Goal: Find contact information: Find contact information

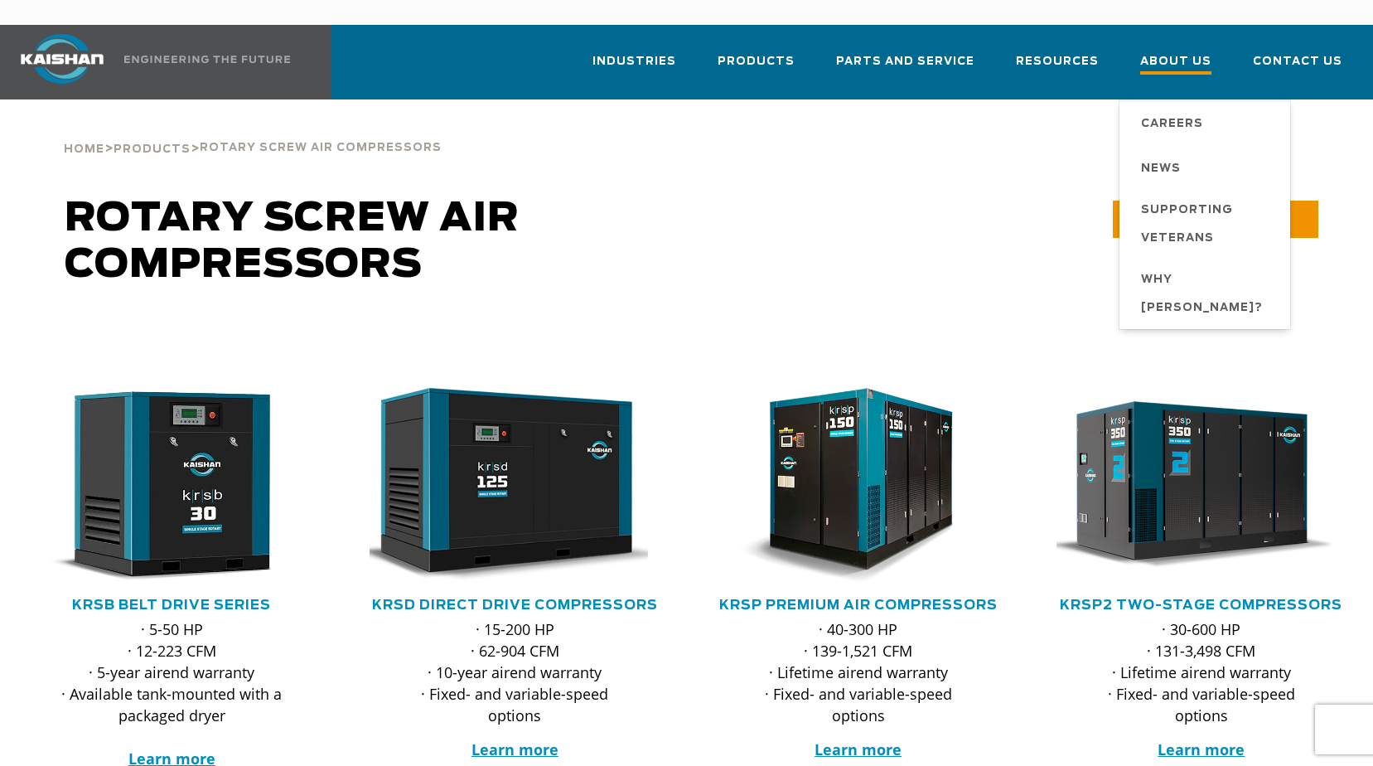
click at [1189, 52] on span "About Us" at bounding box center [1175, 63] width 71 height 22
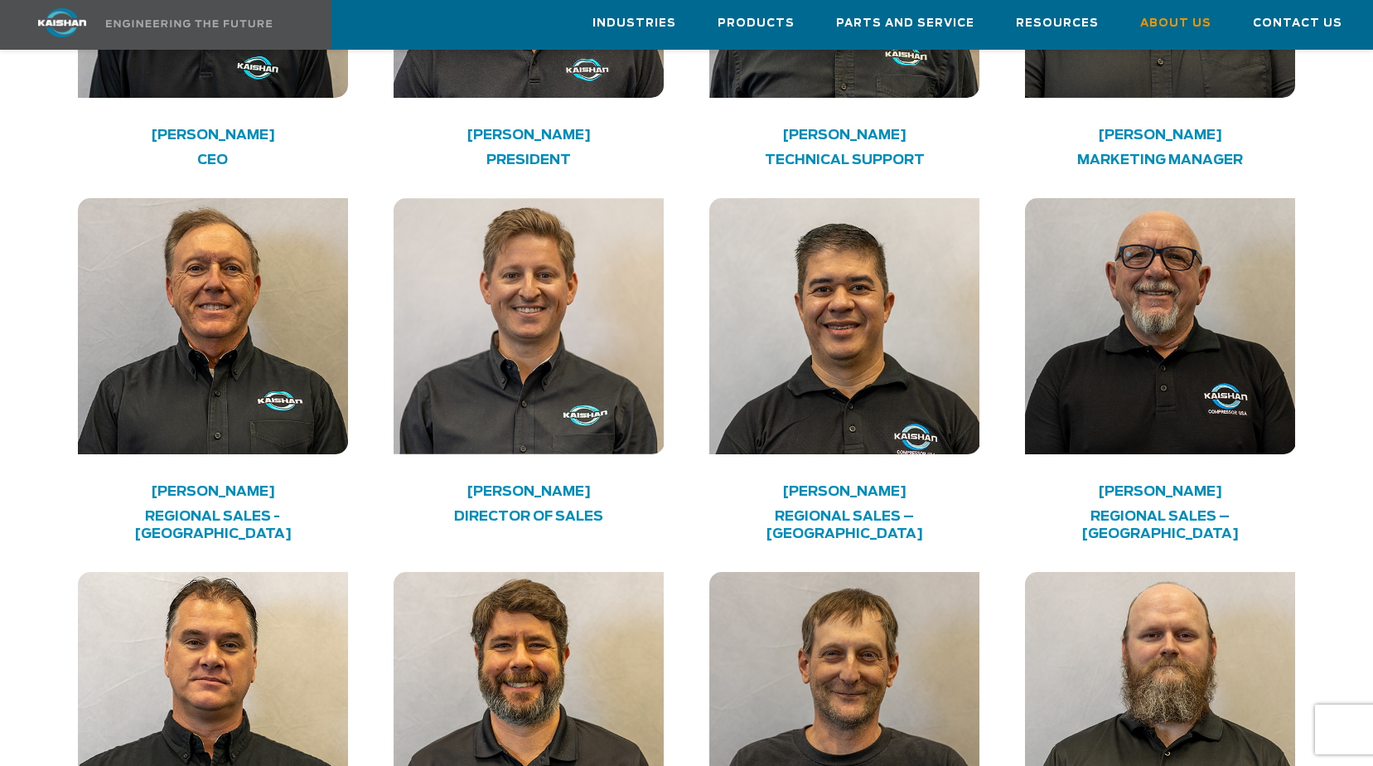
scroll to position [3066, 0]
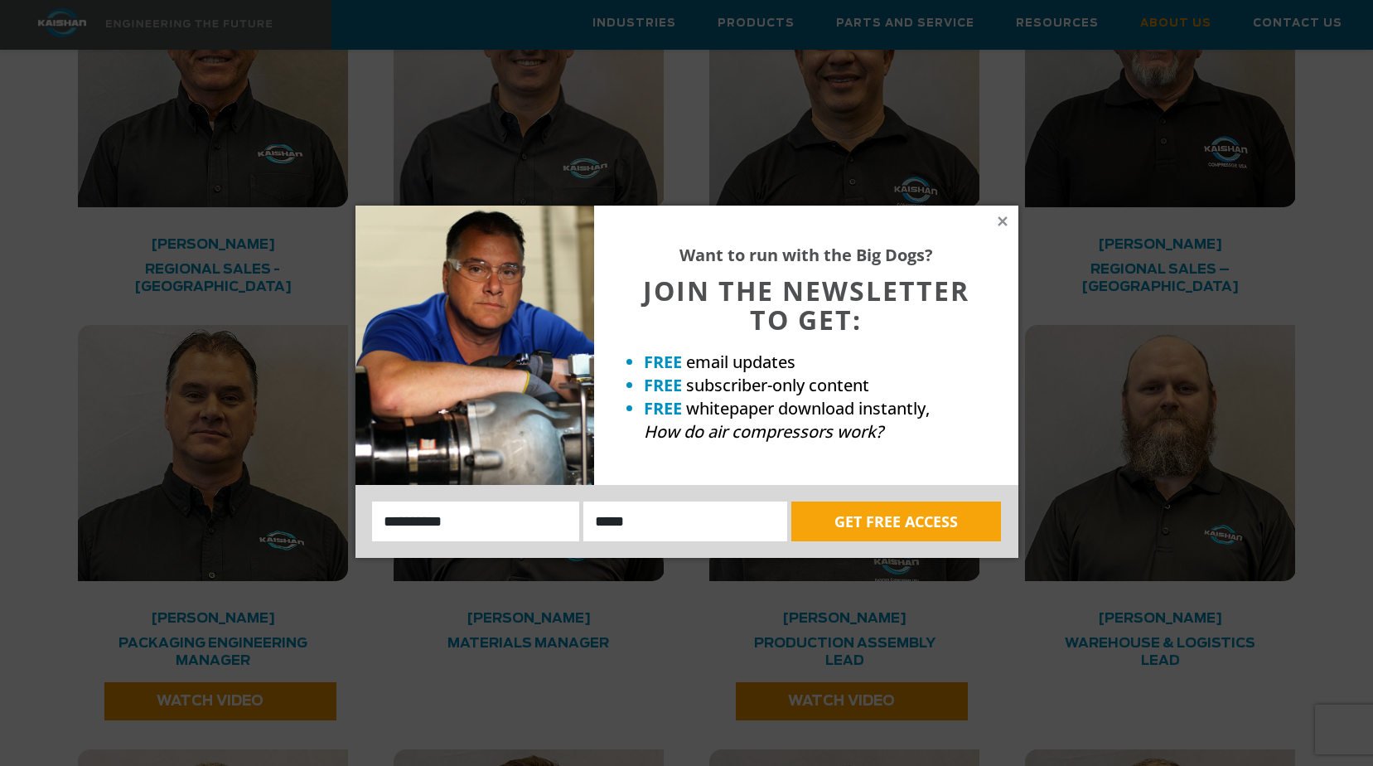
click at [1009, 228] on div "Want to run with the Big Dogs? JOIN THE NEWSLETTER TO GET: FREE email updates F…" at bounding box center [806, 344] width 424 height 279
click at [1003, 224] on icon at bounding box center [1002, 221] width 15 height 15
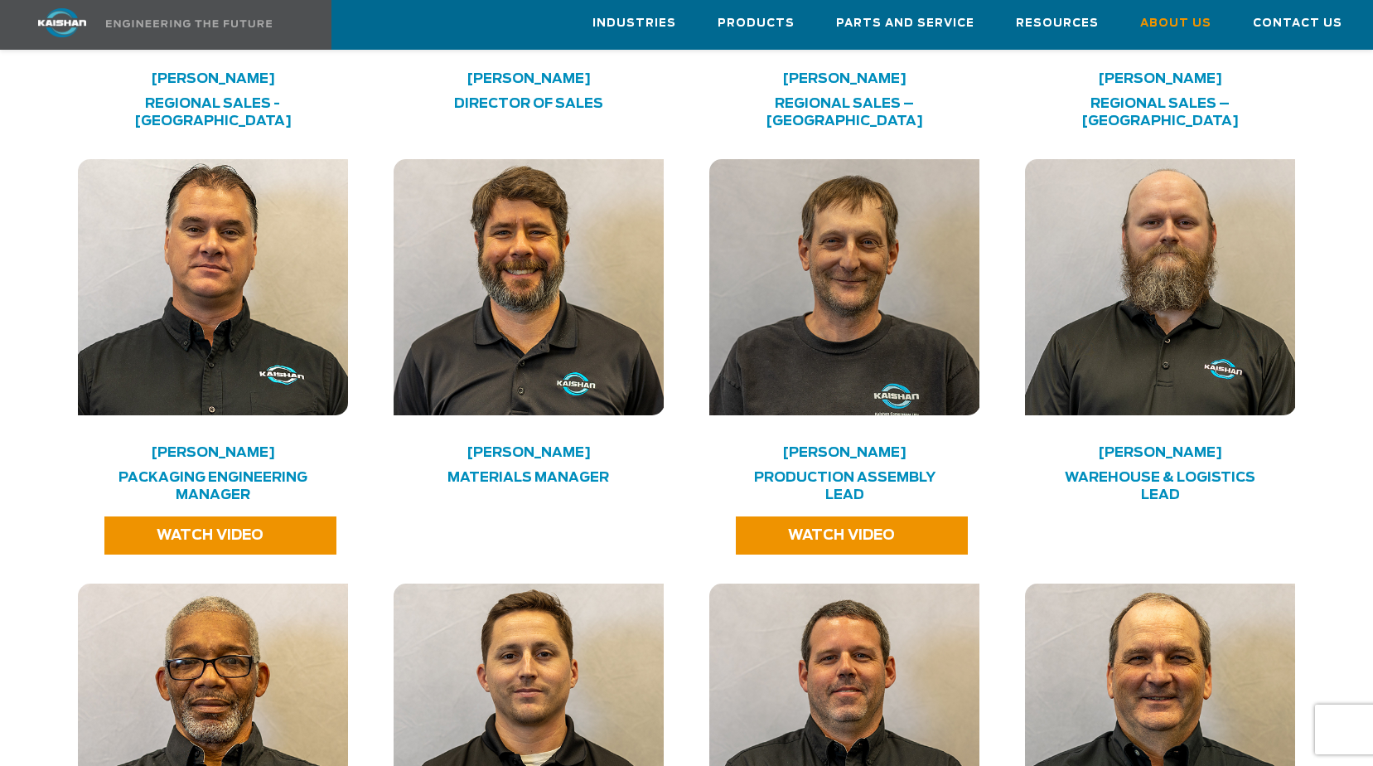
scroll to position [3149, 0]
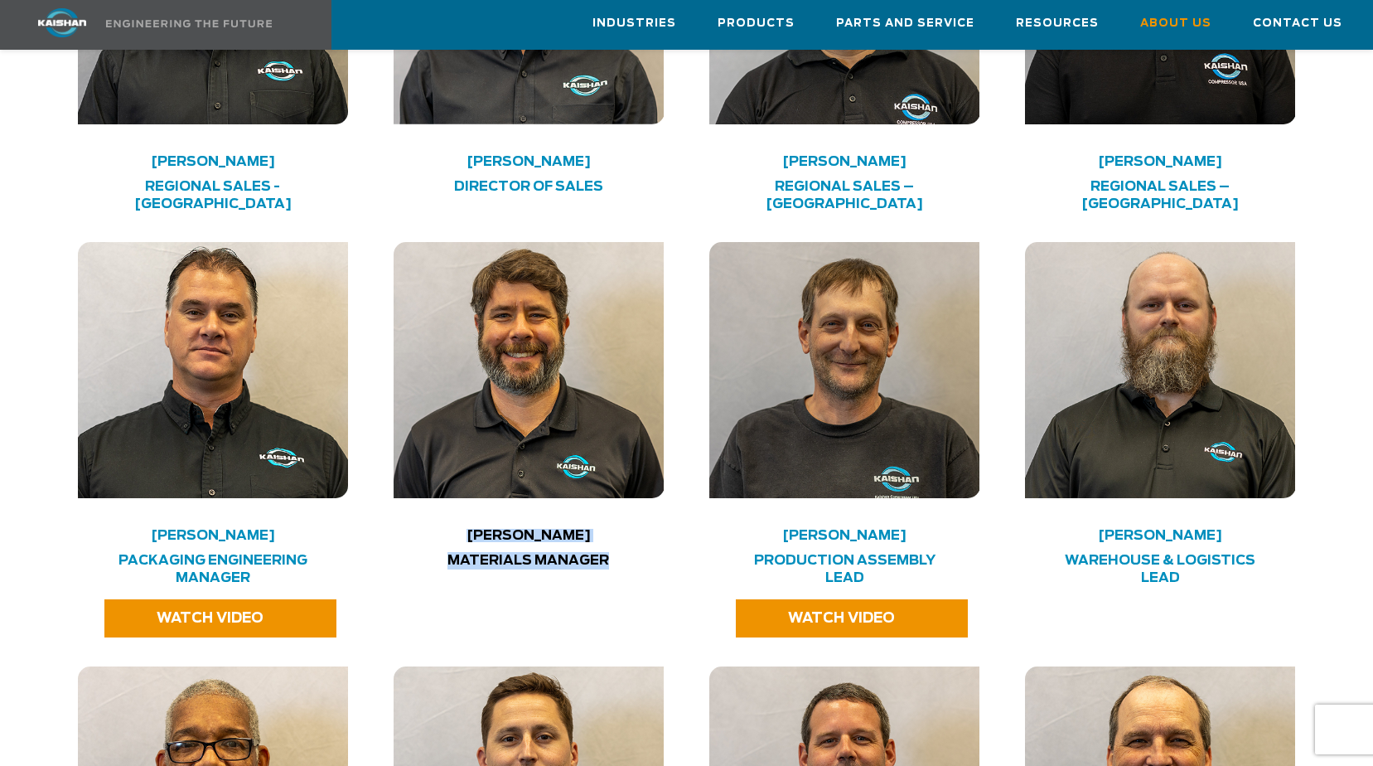
drag, startPoint x: 611, startPoint y: 505, endPoint x: 440, endPoint y: 475, distance: 173.3
click at [440, 531] on div "David Smilie Materials Manager" at bounding box center [529, 556] width 271 height 51
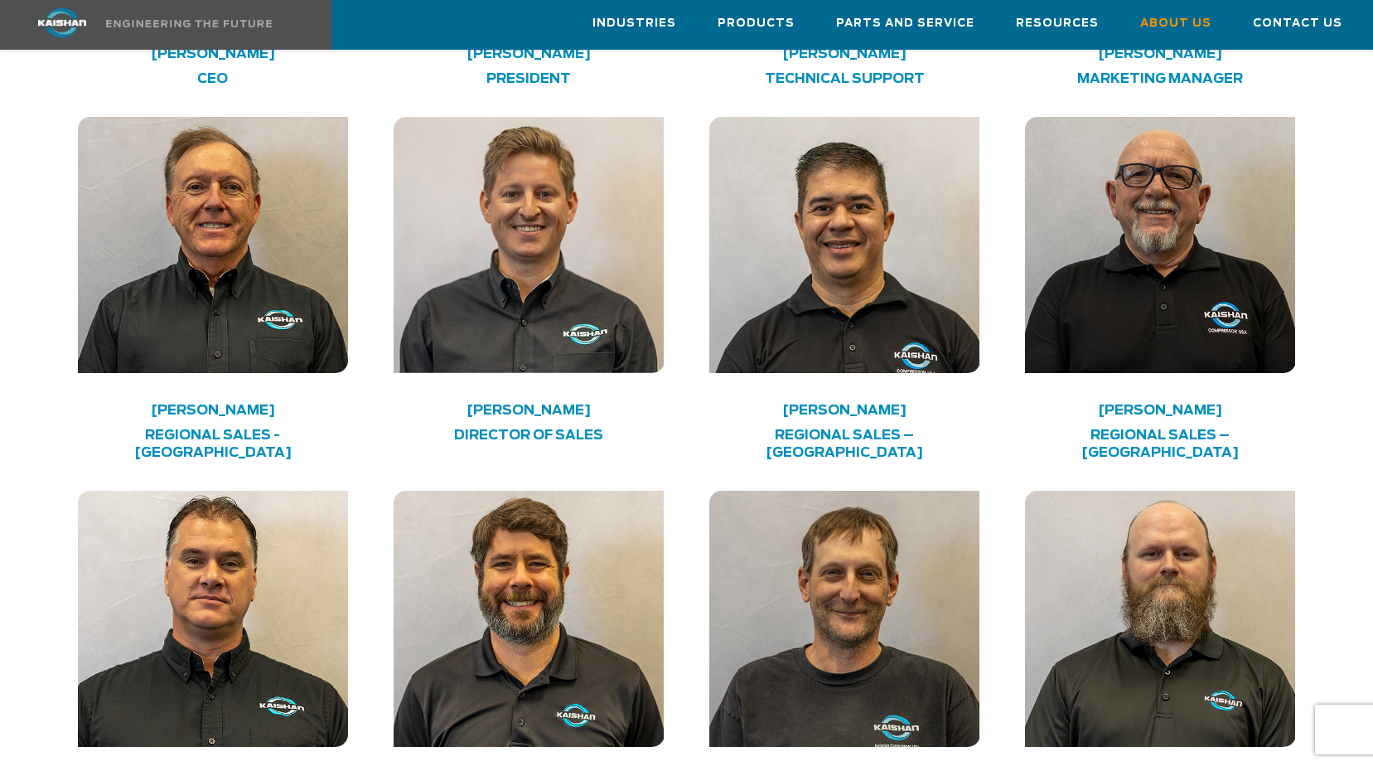
click at [590, 491] on img at bounding box center [529, 619] width 271 height 256
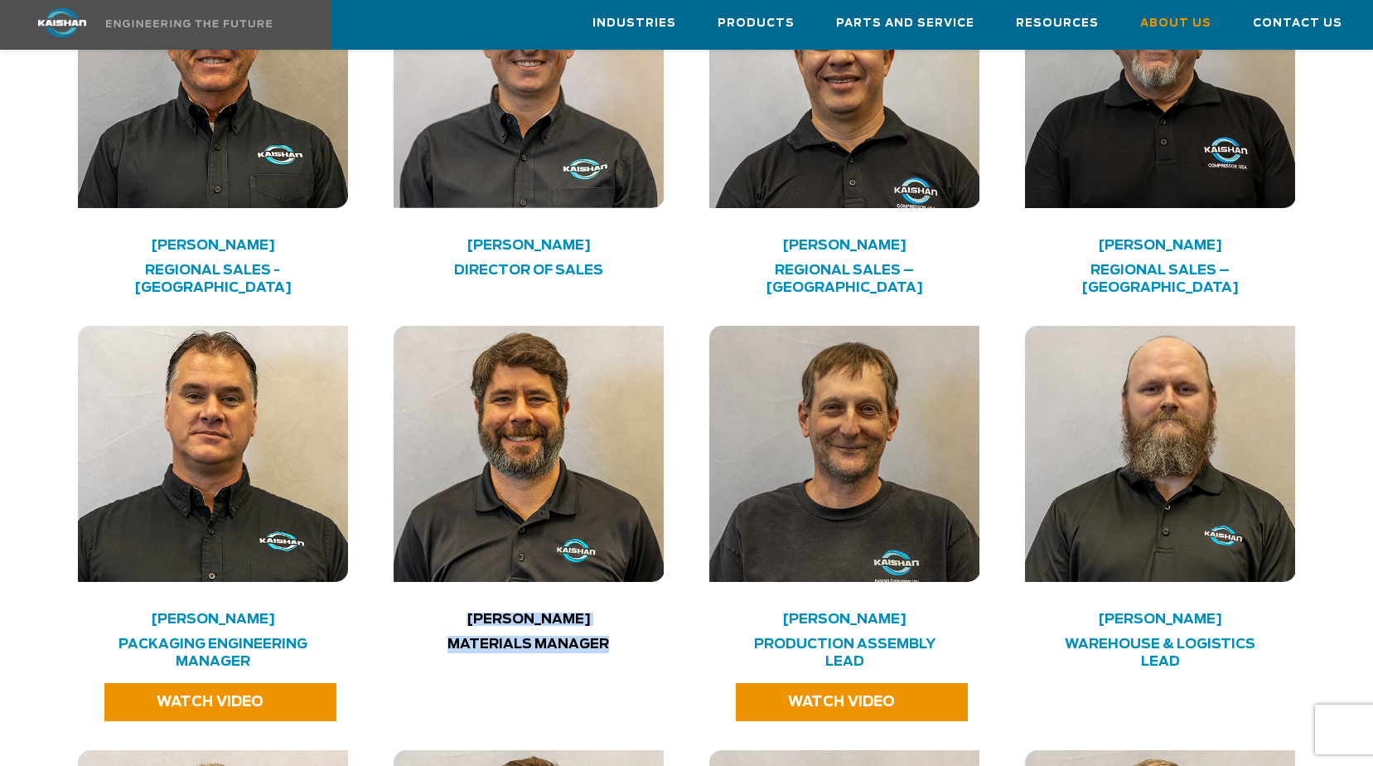
scroll to position [3066, 0]
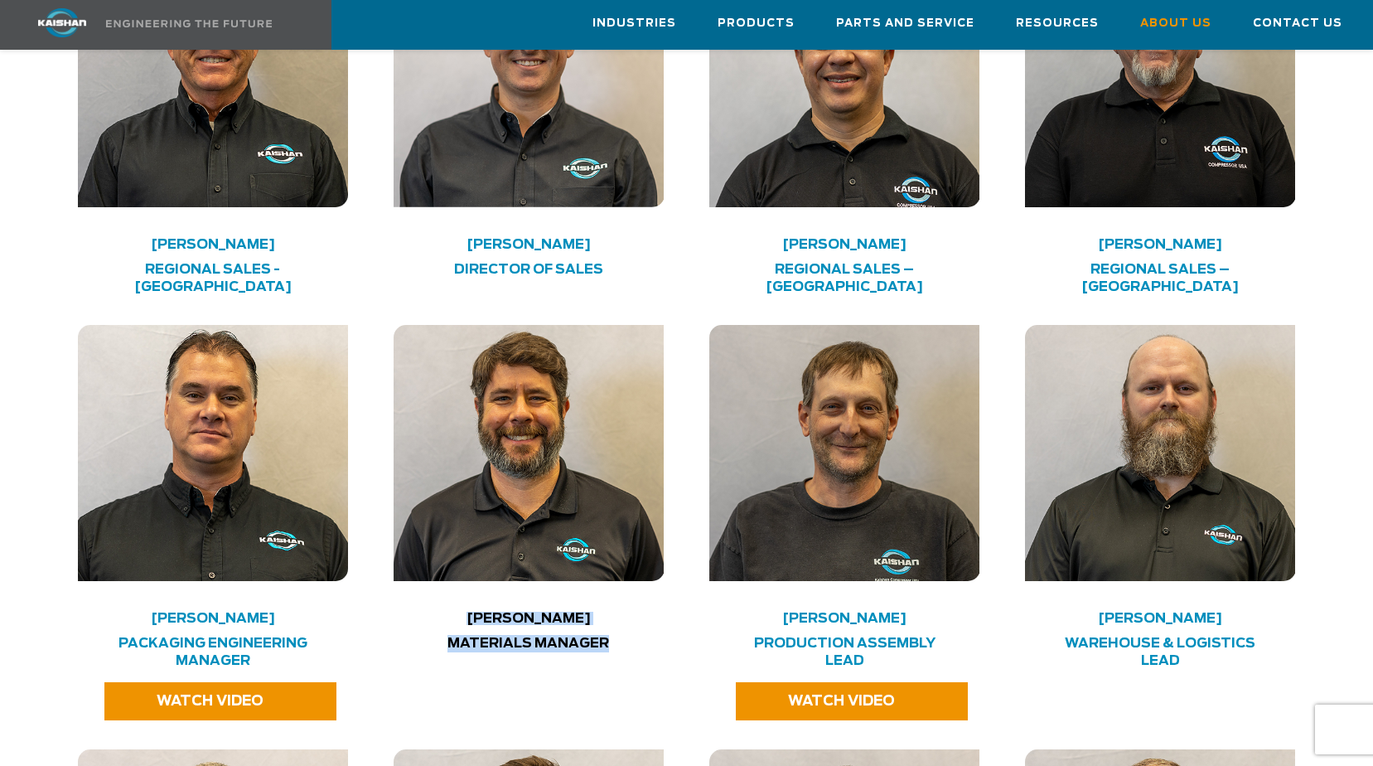
click at [497, 509] on img at bounding box center [529, 453] width 271 height 256
click at [535, 614] on h4 "David Smilie" at bounding box center [528, 618] width 216 height 8
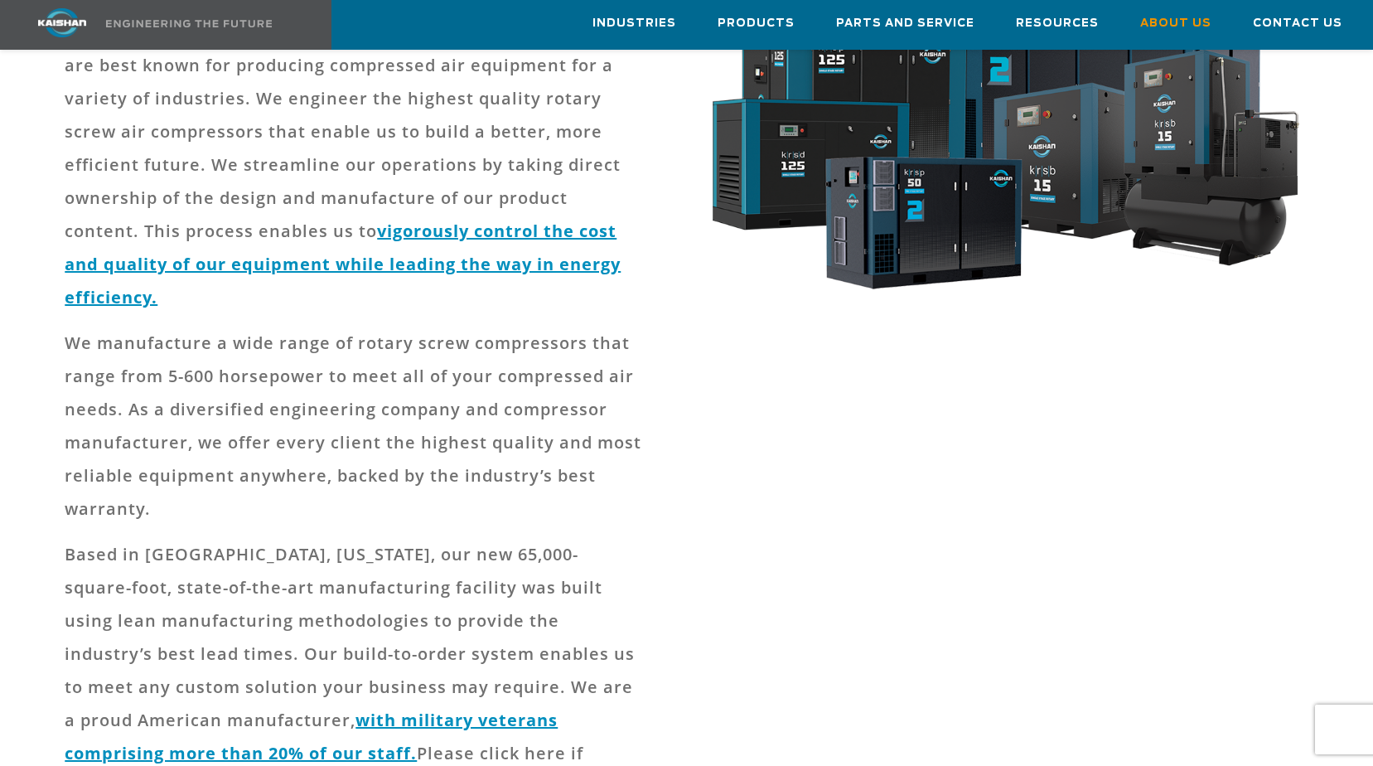
scroll to position [0, 0]
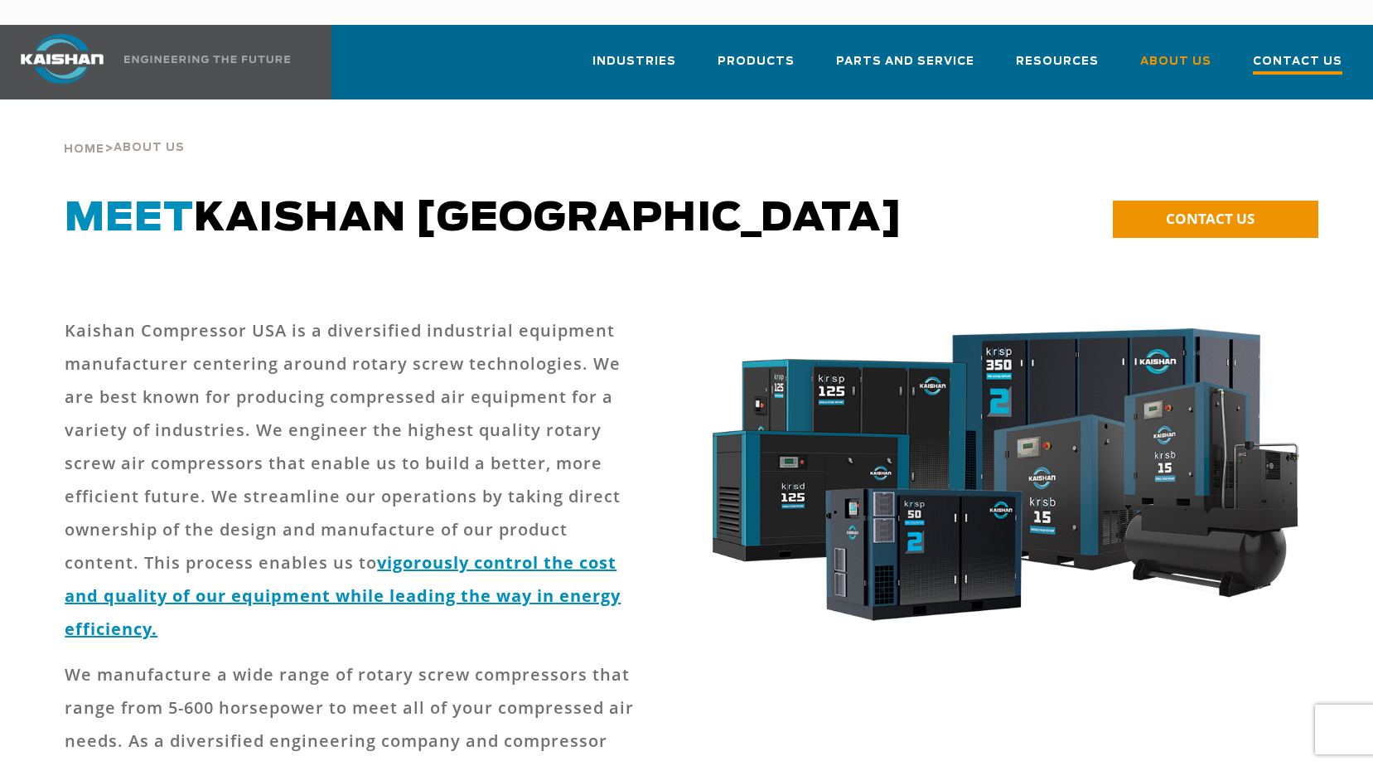
click at [1320, 52] on span "Contact Us" at bounding box center [1297, 63] width 89 height 22
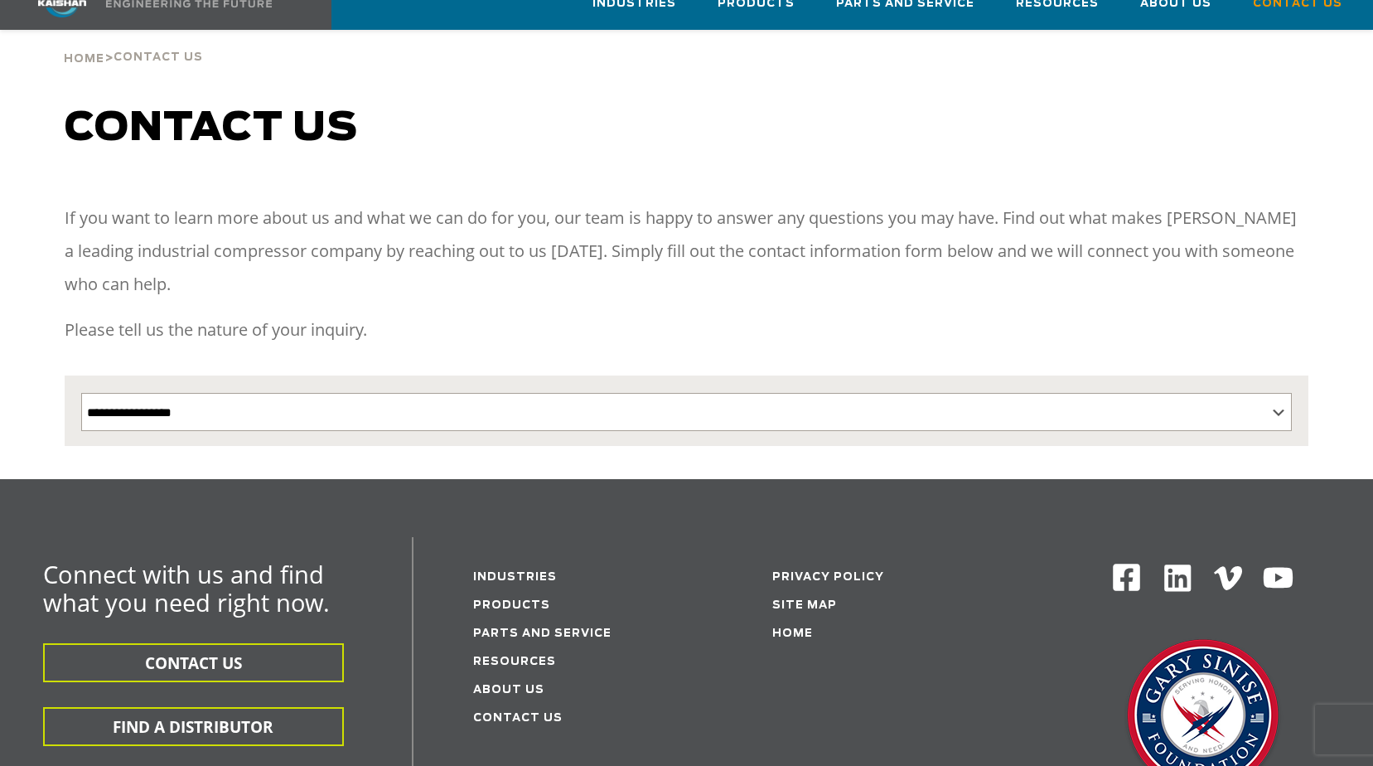
scroll to position [249, 0]
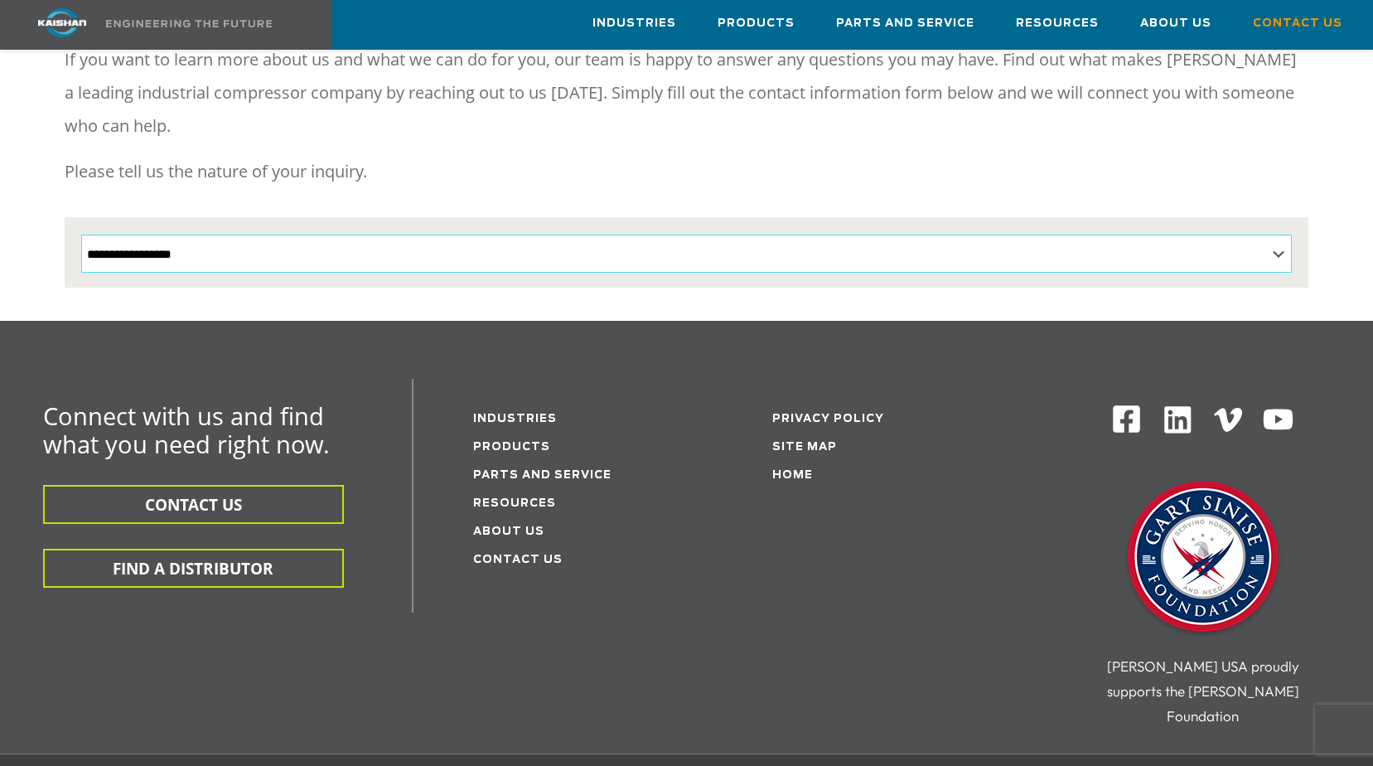
click at [574, 234] on select "**********" at bounding box center [686, 253] width 1210 height 38
select select "**********"
click at [81, 234] on select "**********" at bounding box center [686, 253] width 1210 height 38
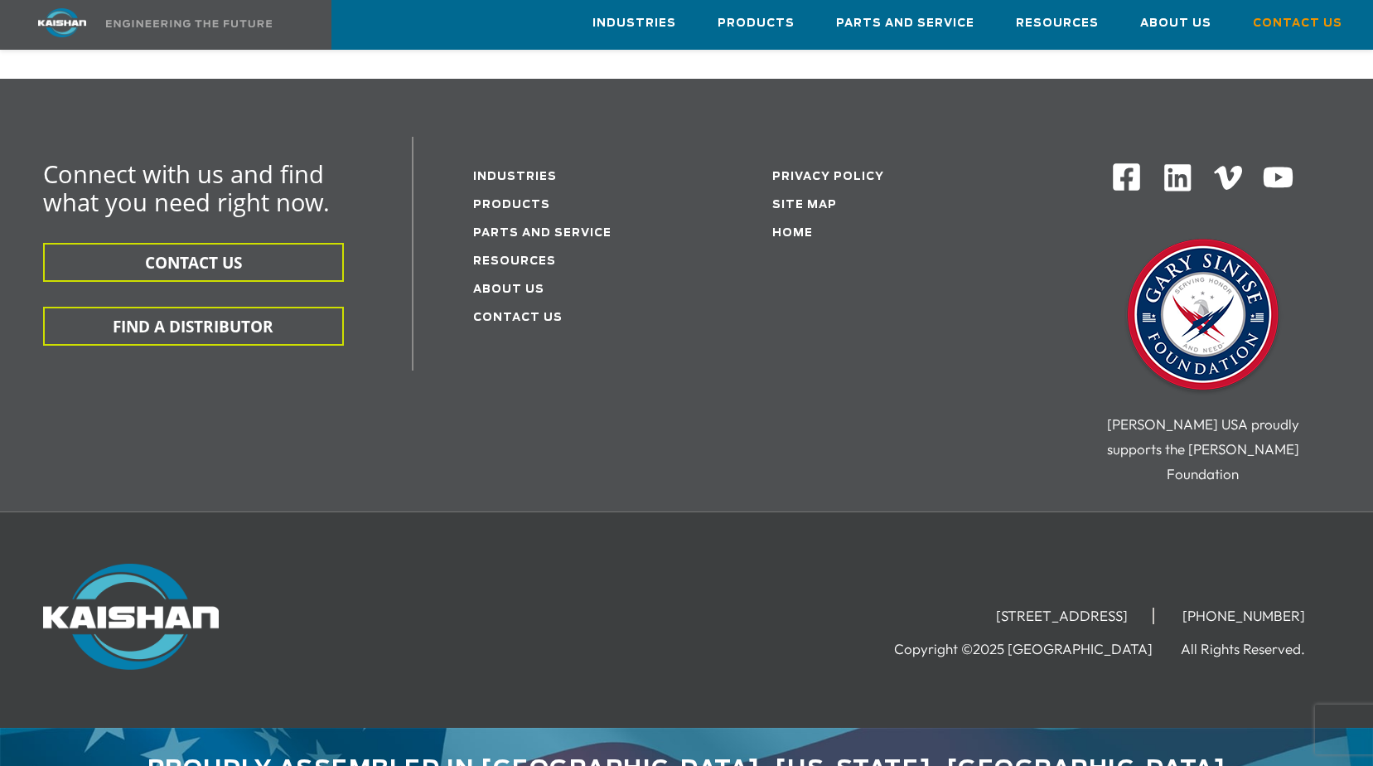
scroll to position [1019, 0]
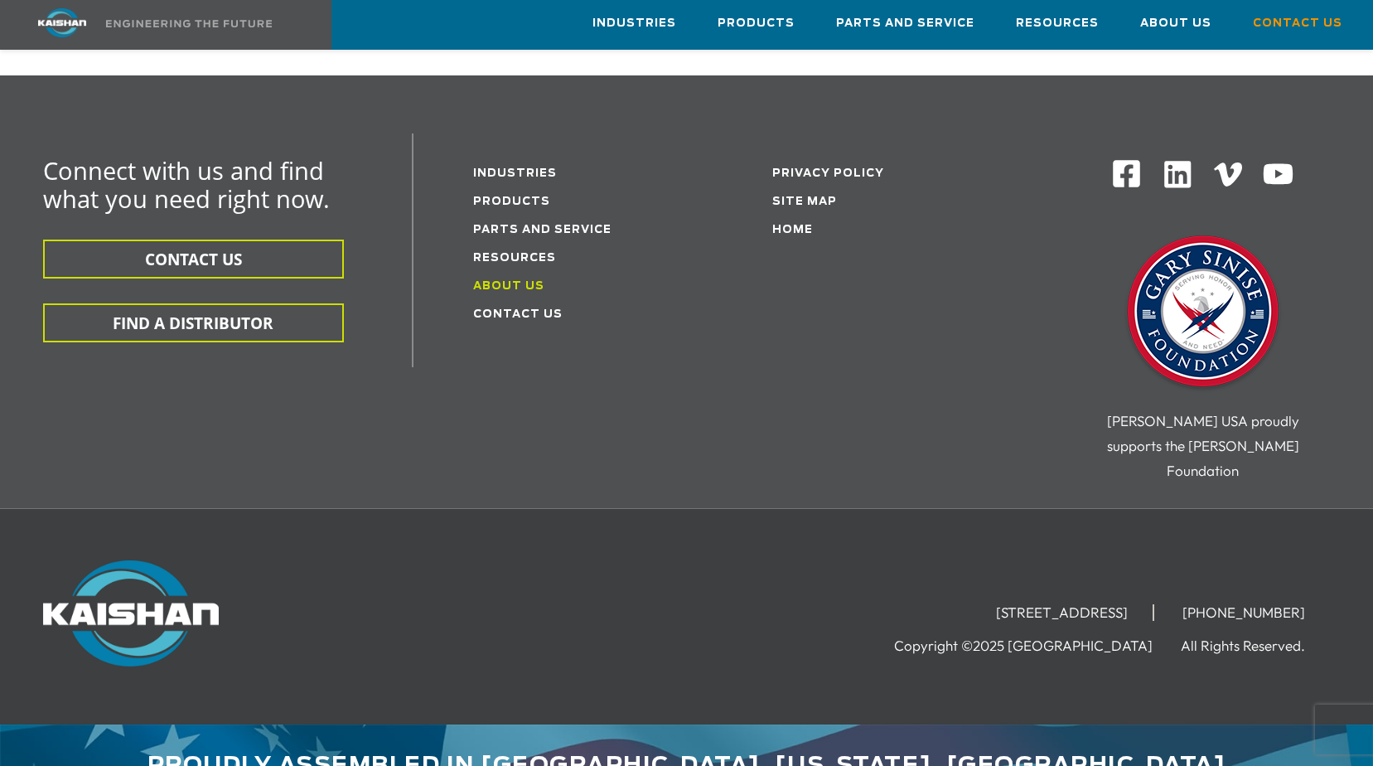
click at [528, 281] on link "About Us" at bounding box center [508, 286] width 71 height 11
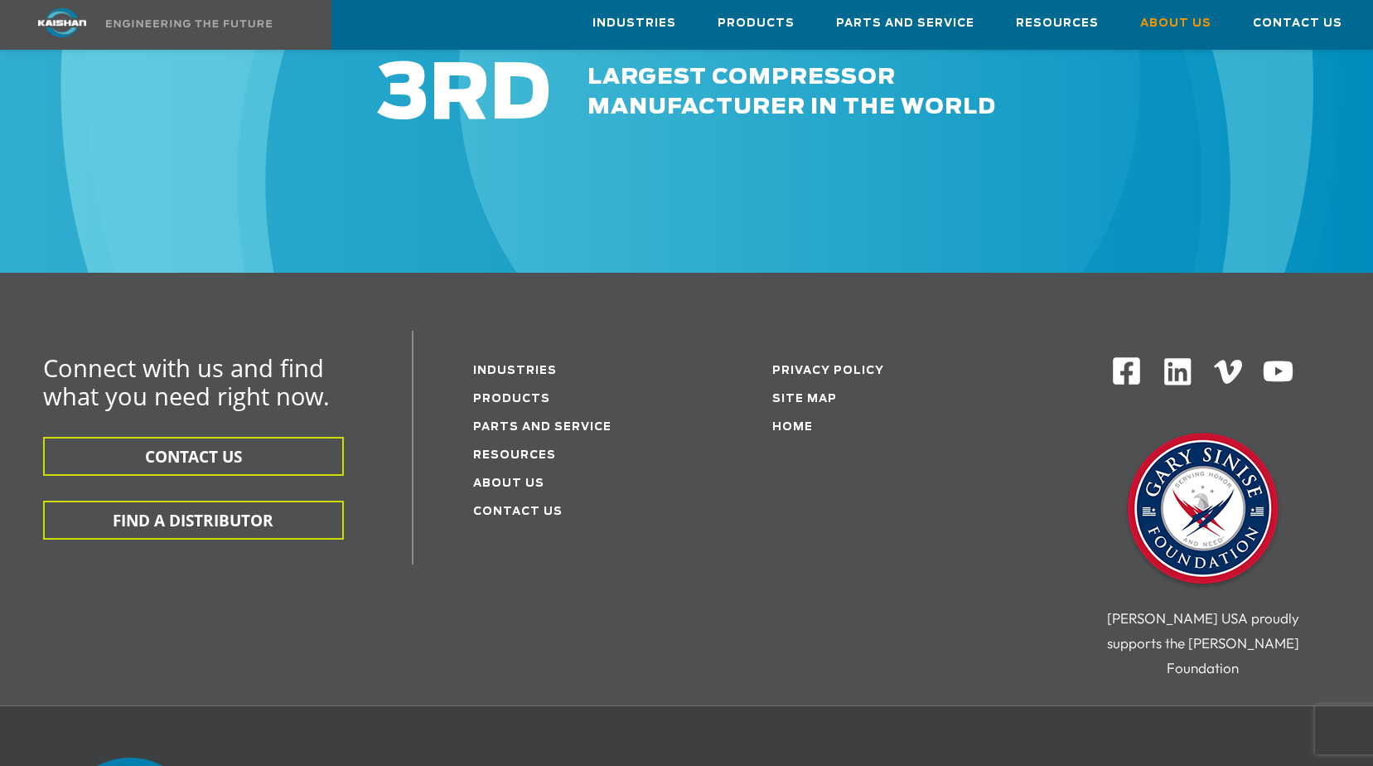
scroll to position [5853, 0]
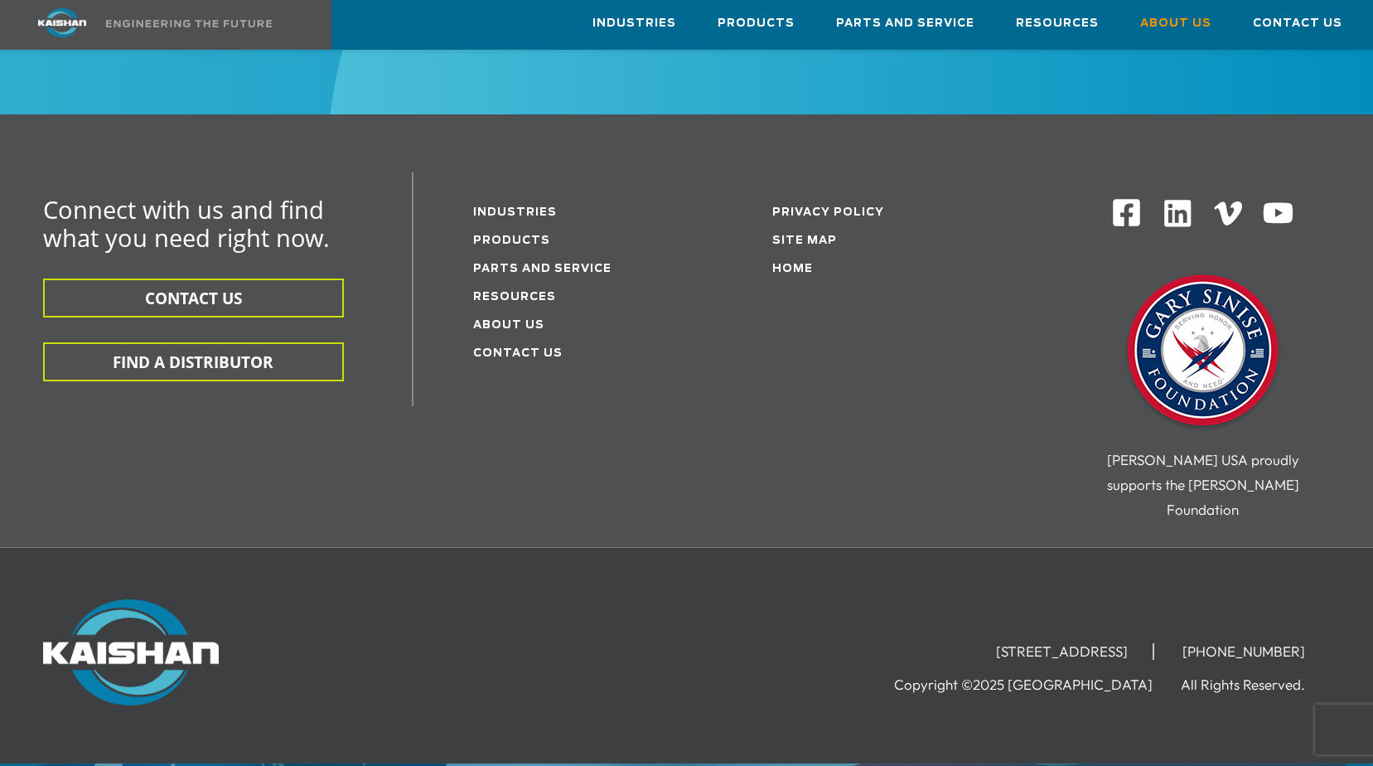
click at [504, 197] on li "Industries" at bounding box center [579, 211] width 213 height 28
click at [500, 207] on link "Industries" at bounding box center [515, 212] width 84 height 11
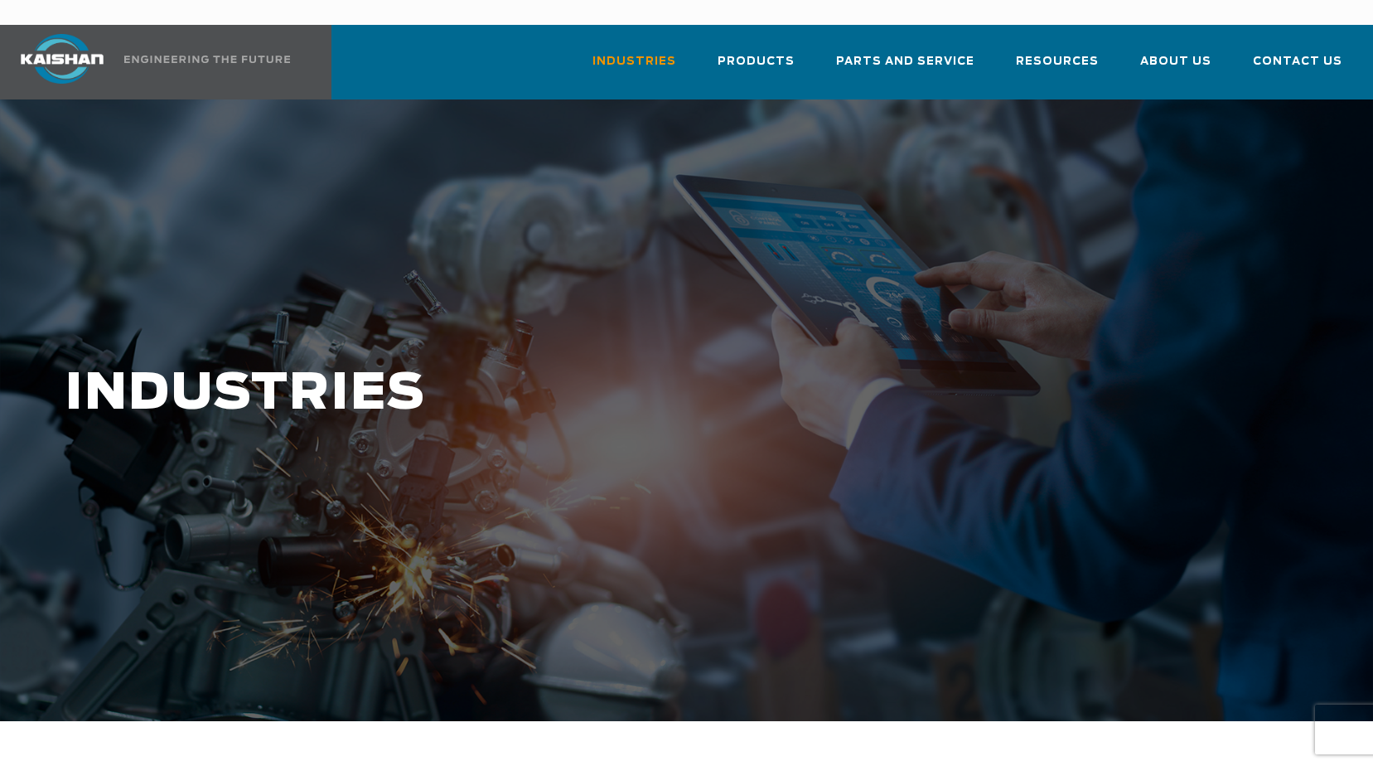
click at [515, 182] on div at bounding box center [686, 409] width 1373 height 621
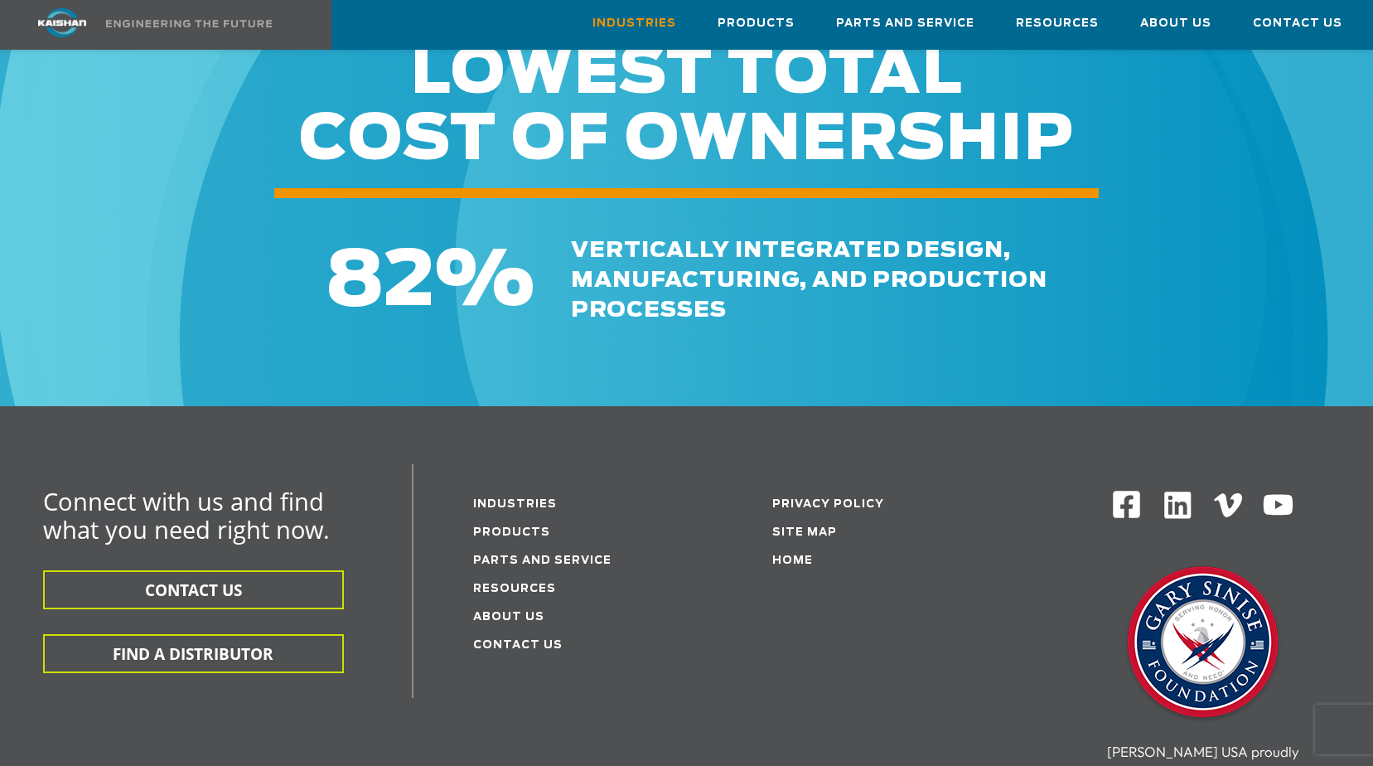
scroll to position [2056, 0]
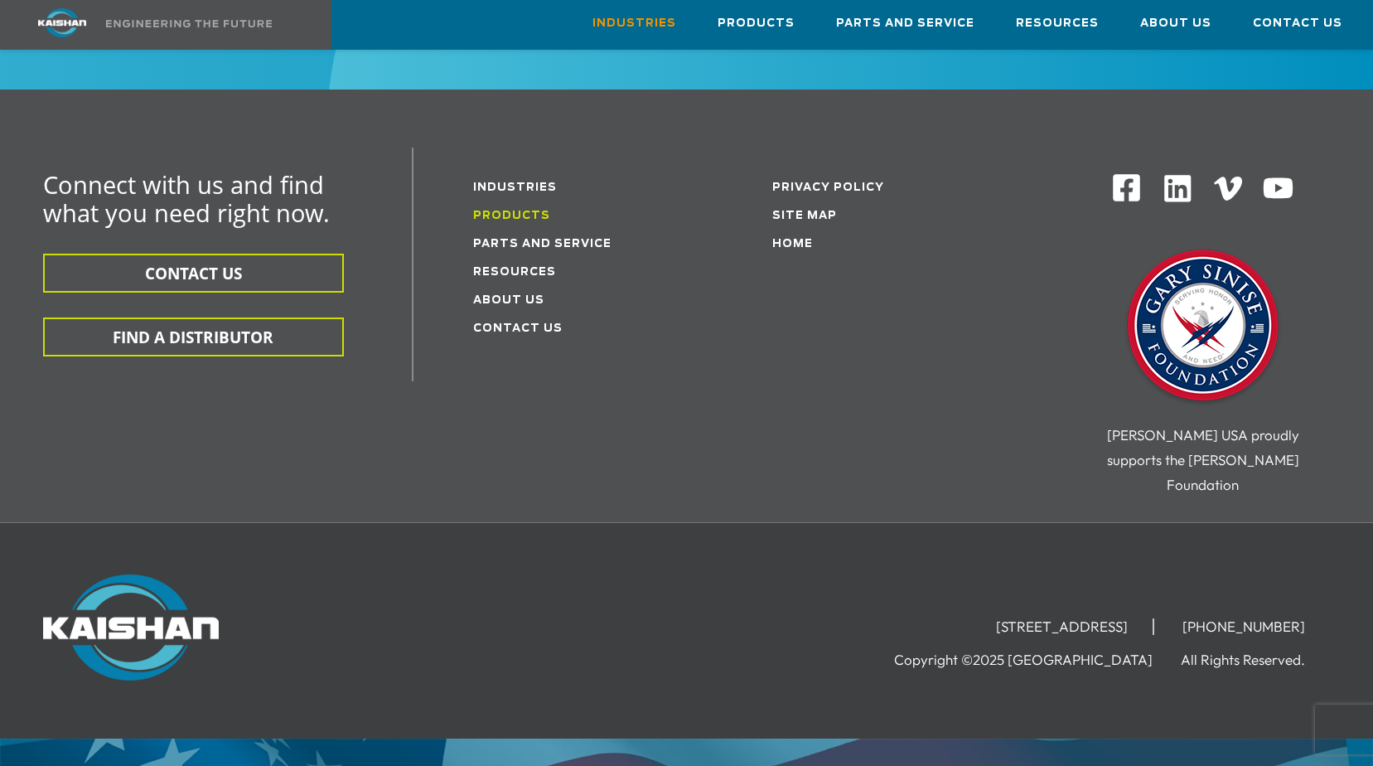
click at [511, 210] on link "Products" at bounding box center [511, 215] width 77 height 11
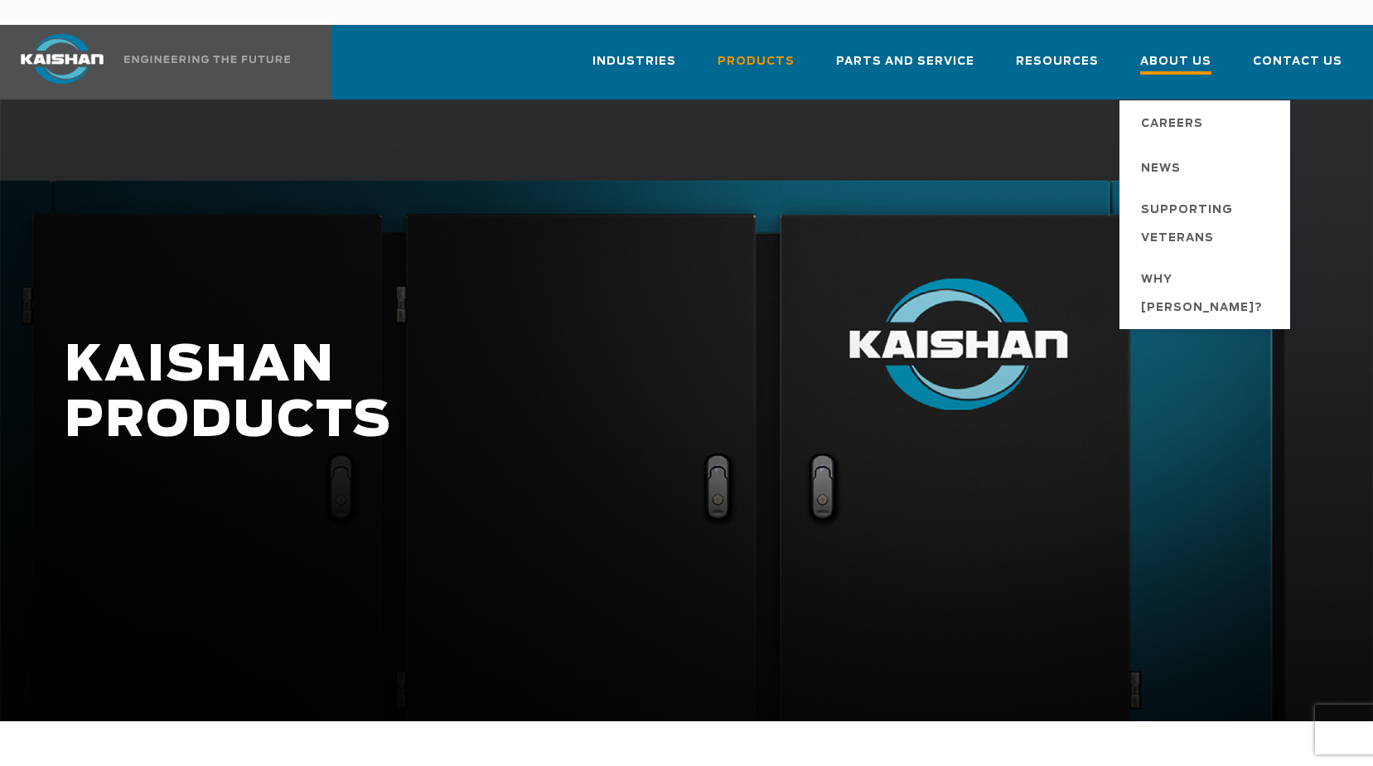
click at [1170, 52] on span "About Us" at bounding box center [1175, 63] width 71 height 22
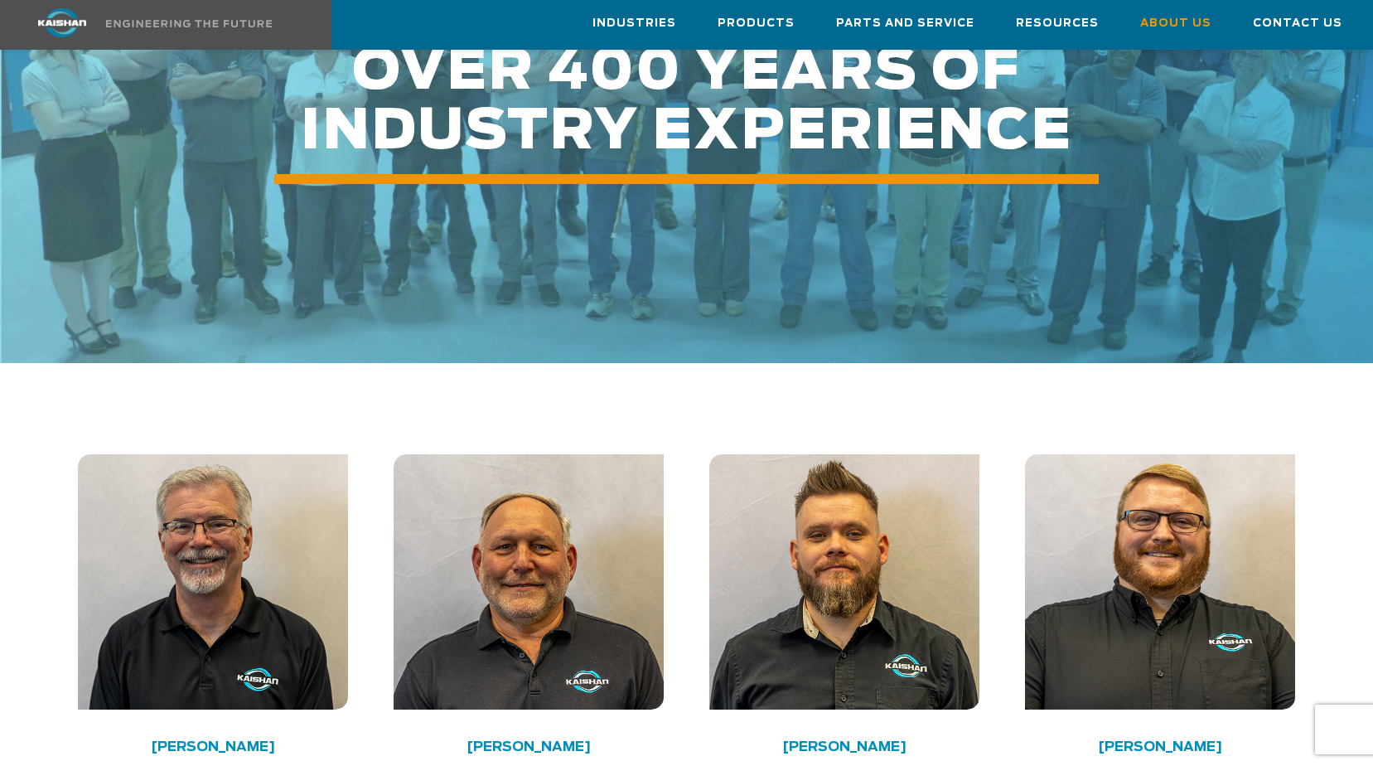
scroll to position [2403, 0]
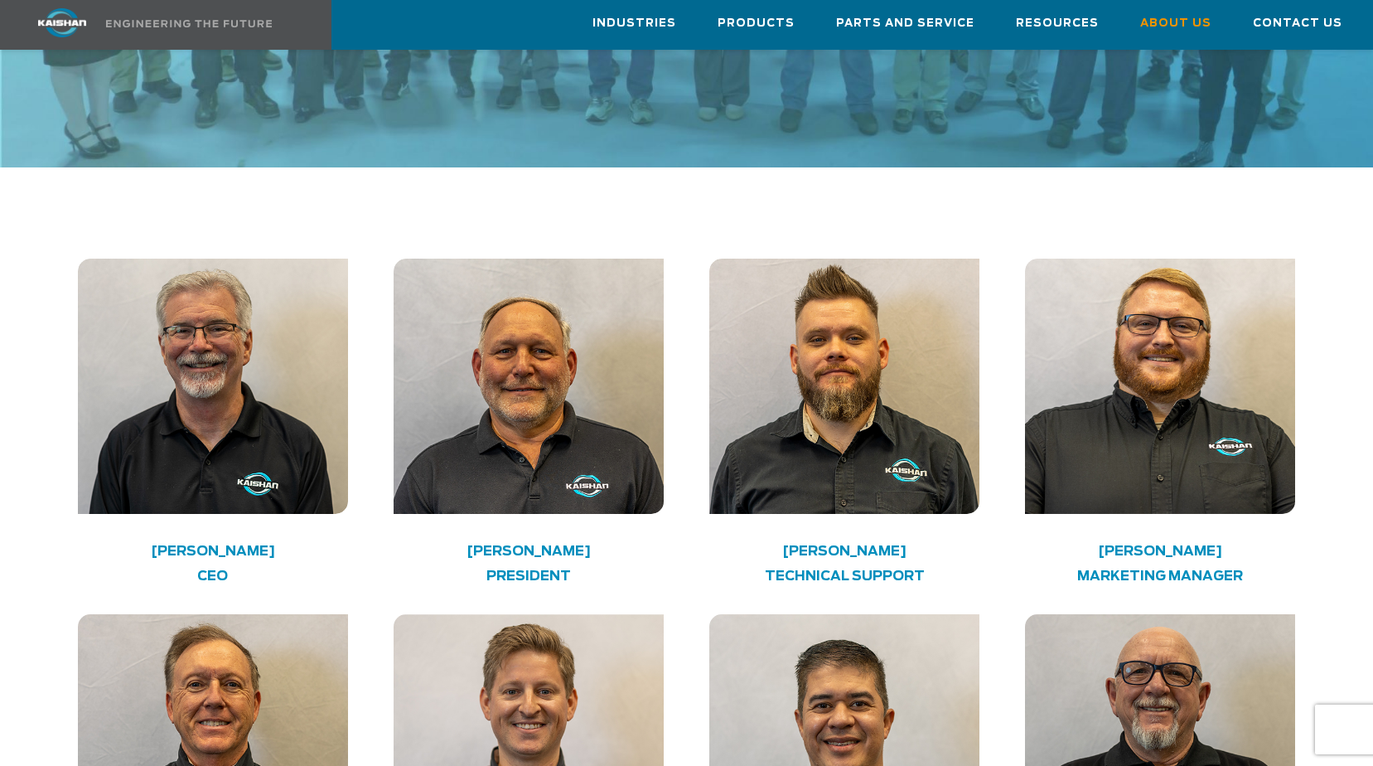
click at [520, 547] on div "[PERSON_NAME] PRESIDENT" at bounding box center [529, 572] width 271 height 51
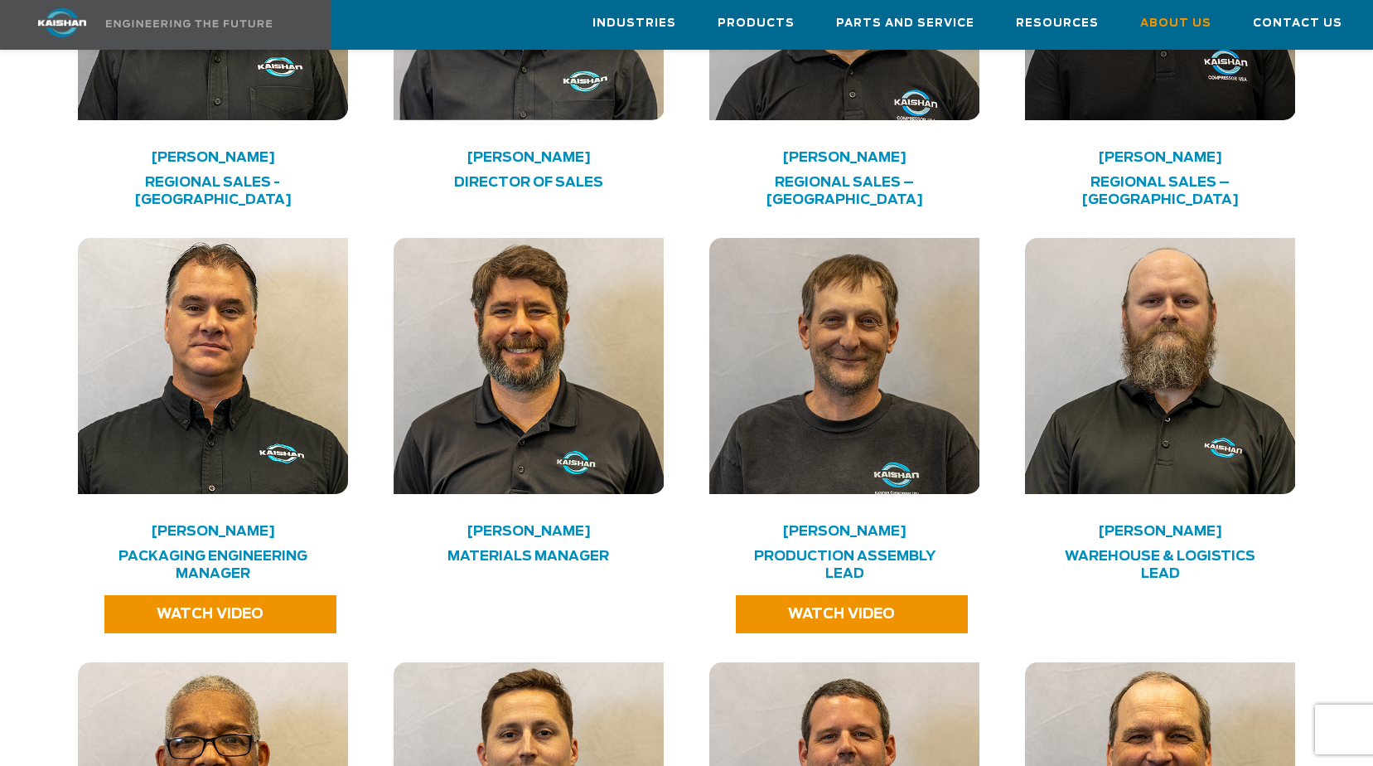
scroll to position [3231, 0]
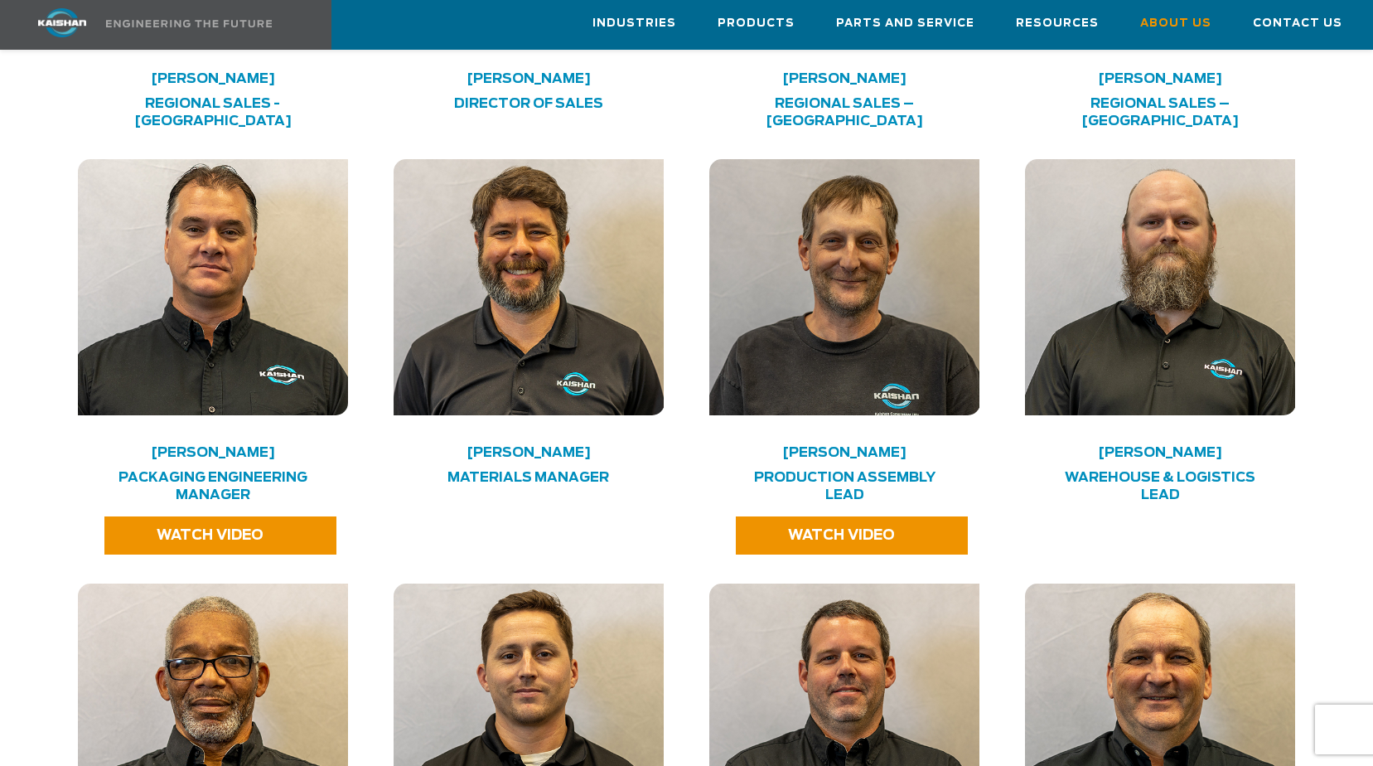
click at [534, 290] on img at bounding box center [529, 287] width 271 height 256
click at [534, 491] on div at bounding box center [686, 771] width 1263 height 2864
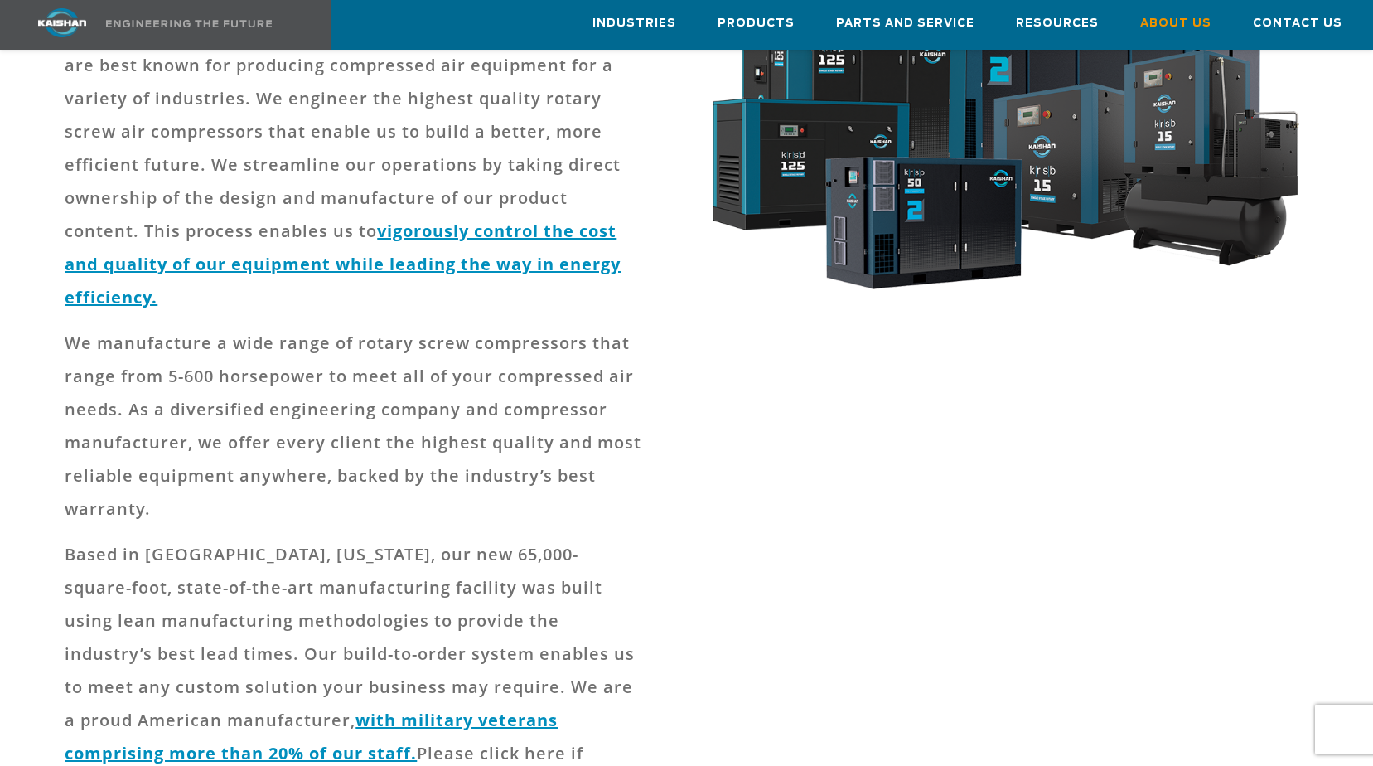
scroll to position [0, 0]
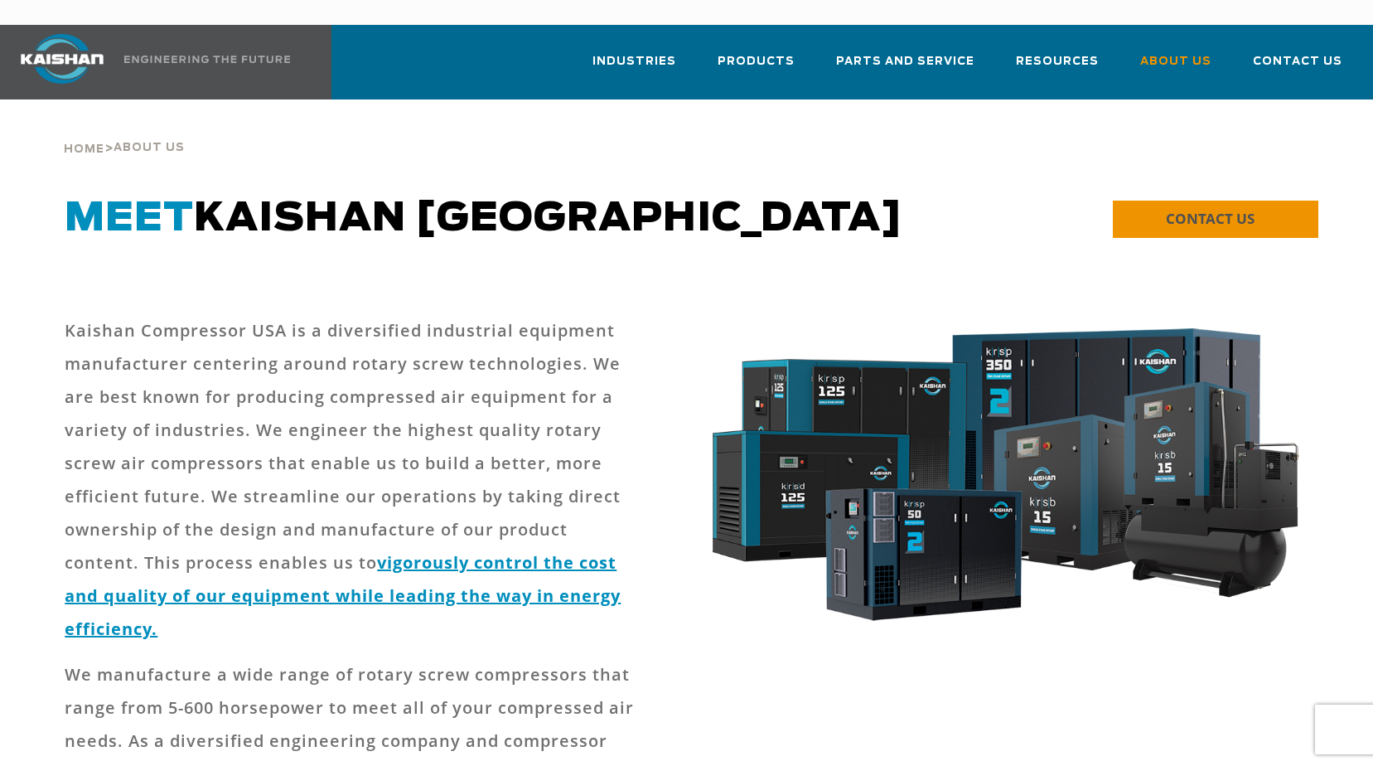
click at [1172, 209] on span "CONTACT US" at bounding box center [1210, 218] width 89 height 19
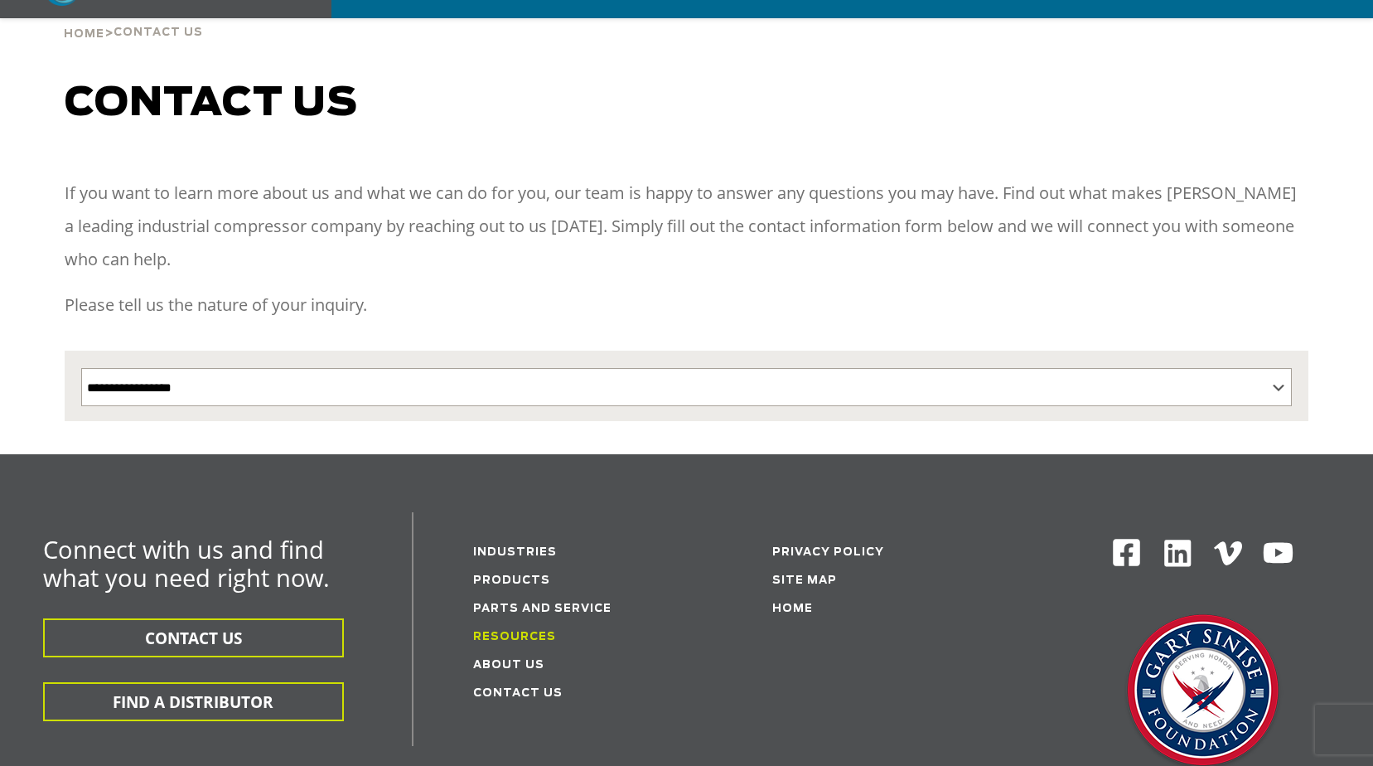
scroll to position [331, 0]
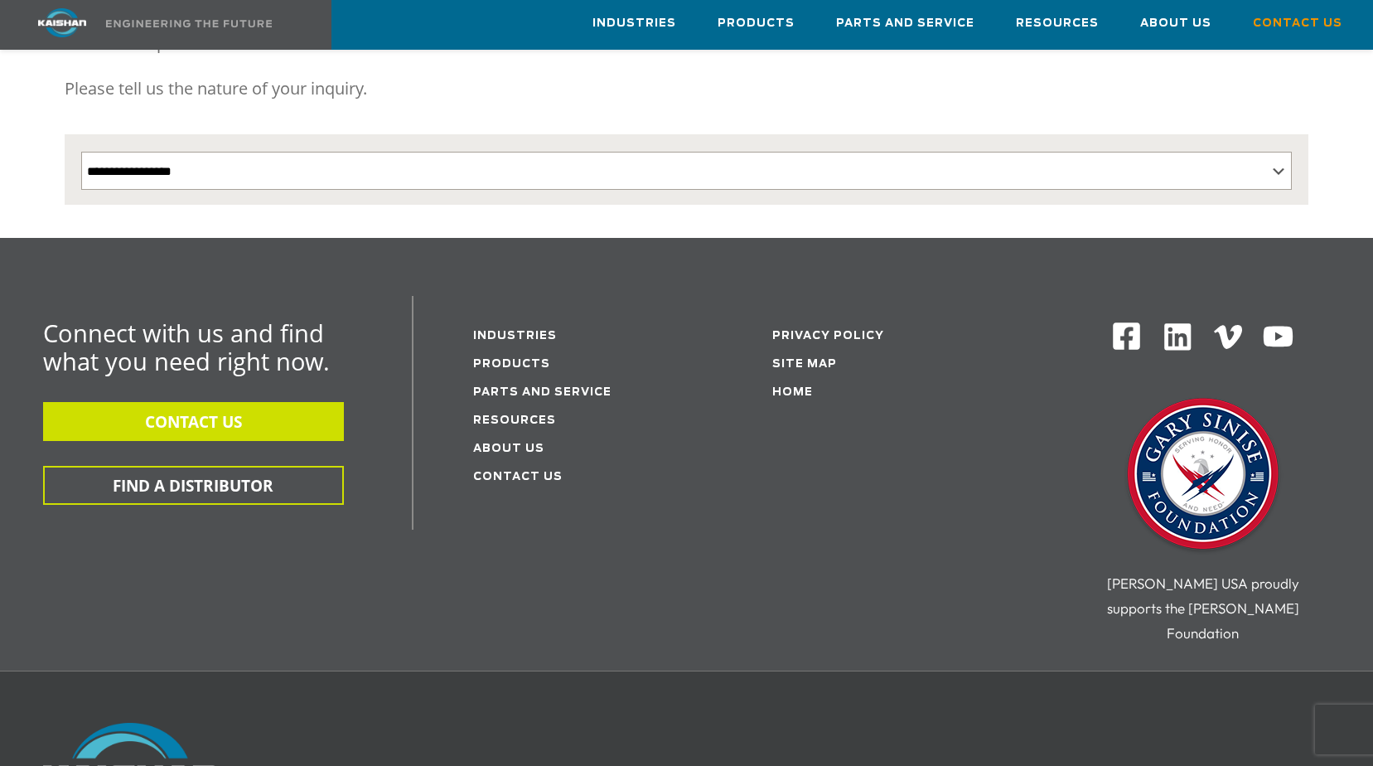
click at [176, 402] on button "CONTACT US" at bounding box center [193, 421] width 301 height 39
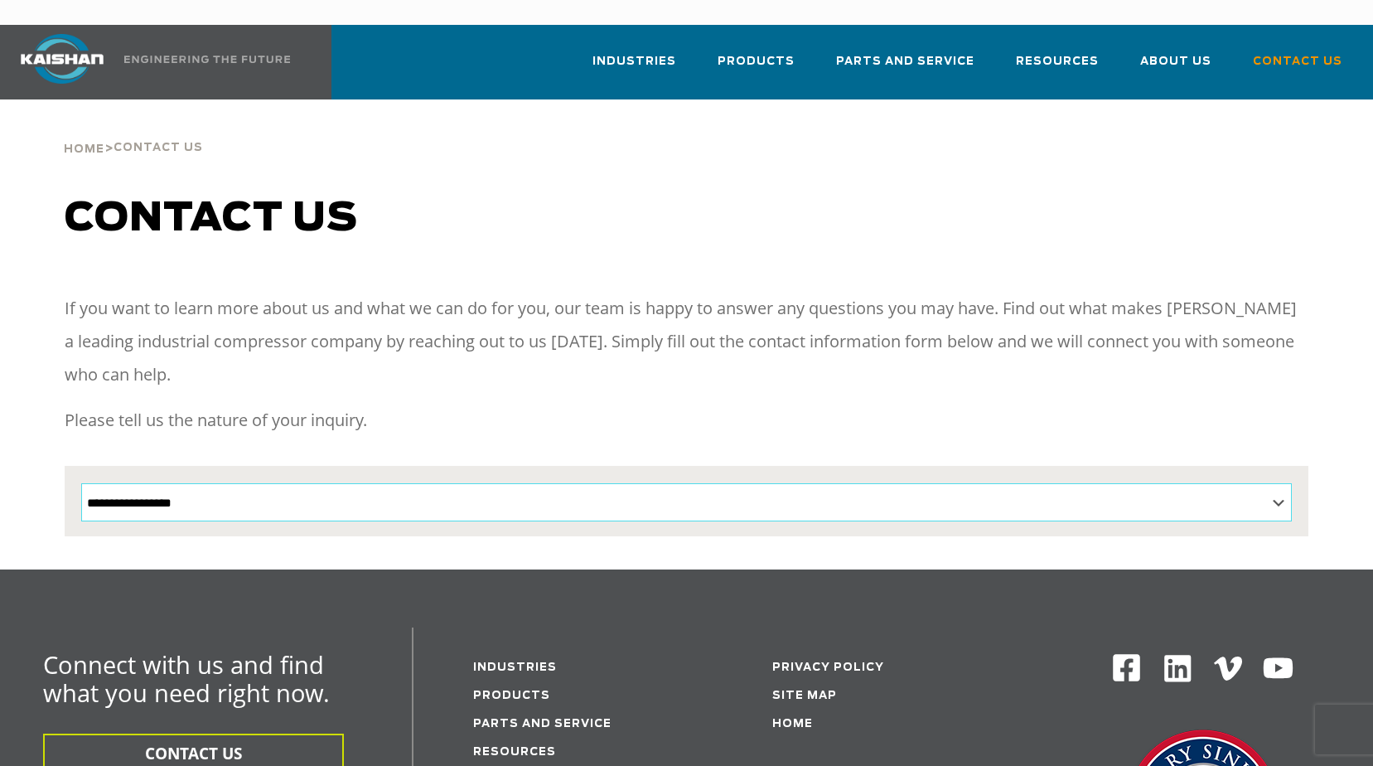
click at [845, 483] on select "**********" at bounding box center [686, 502] width 1210 height 38
select select "**********"
click at [81, 483] on select "**********" at bounding box center [686, 502] width 1210 height 38
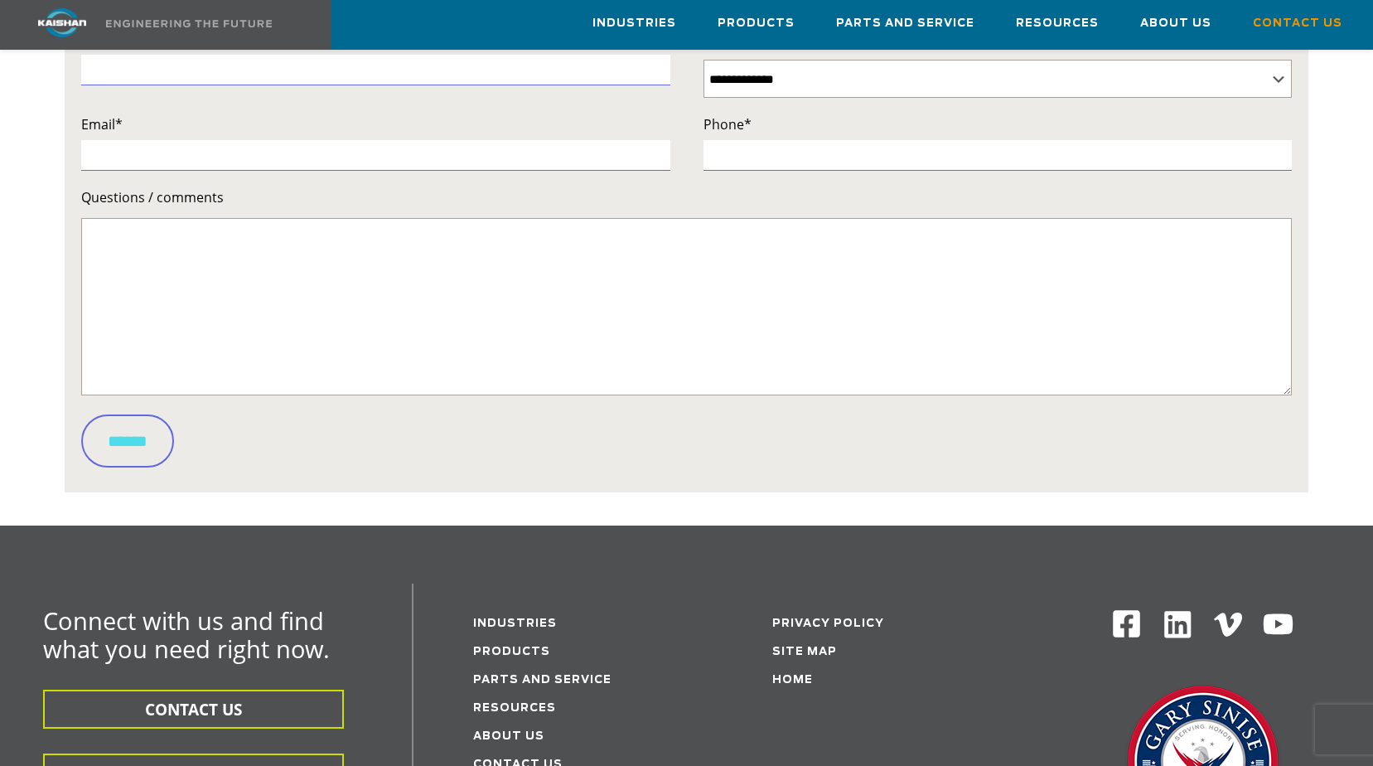
scroll to position [746, 0]
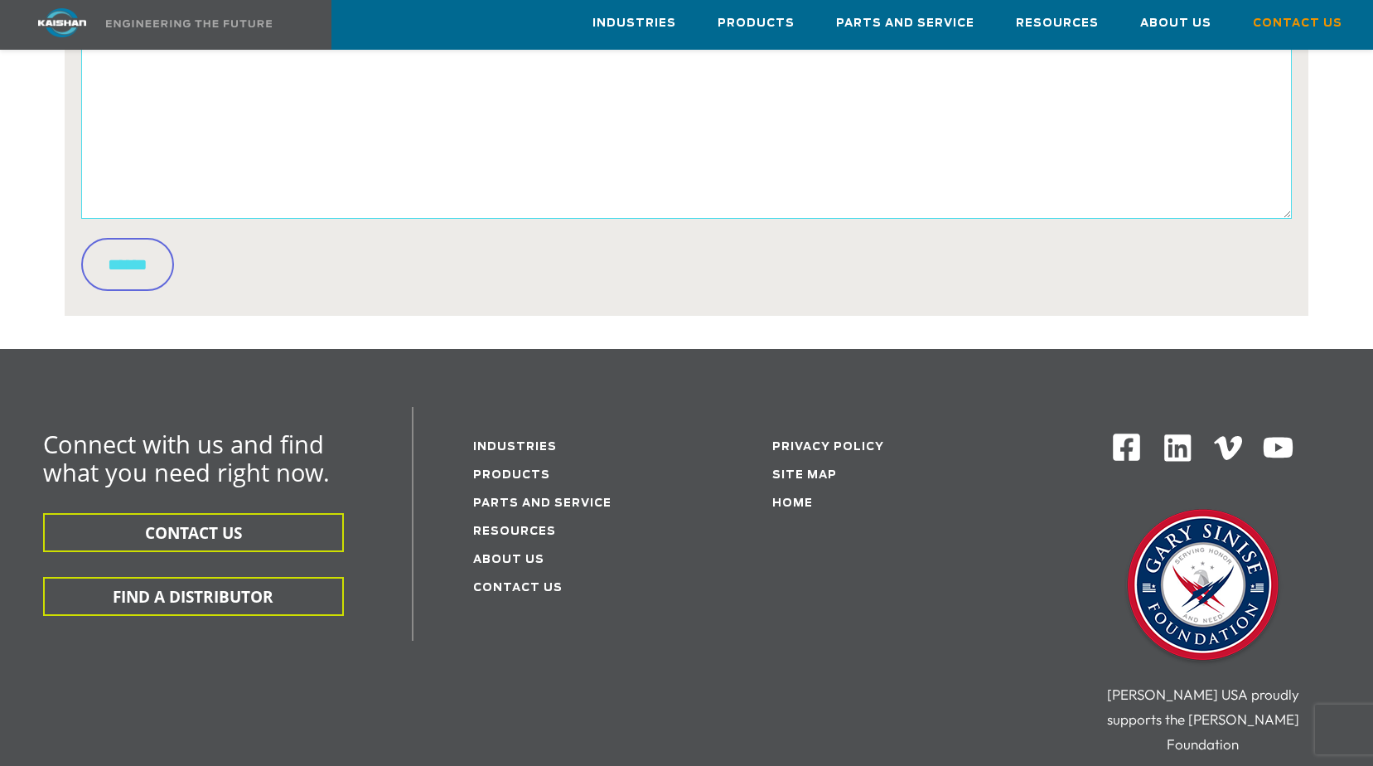
click at [1061, 172] on textarea "Questions / comments" at bounding box center [686, 129] width 1210 height 177
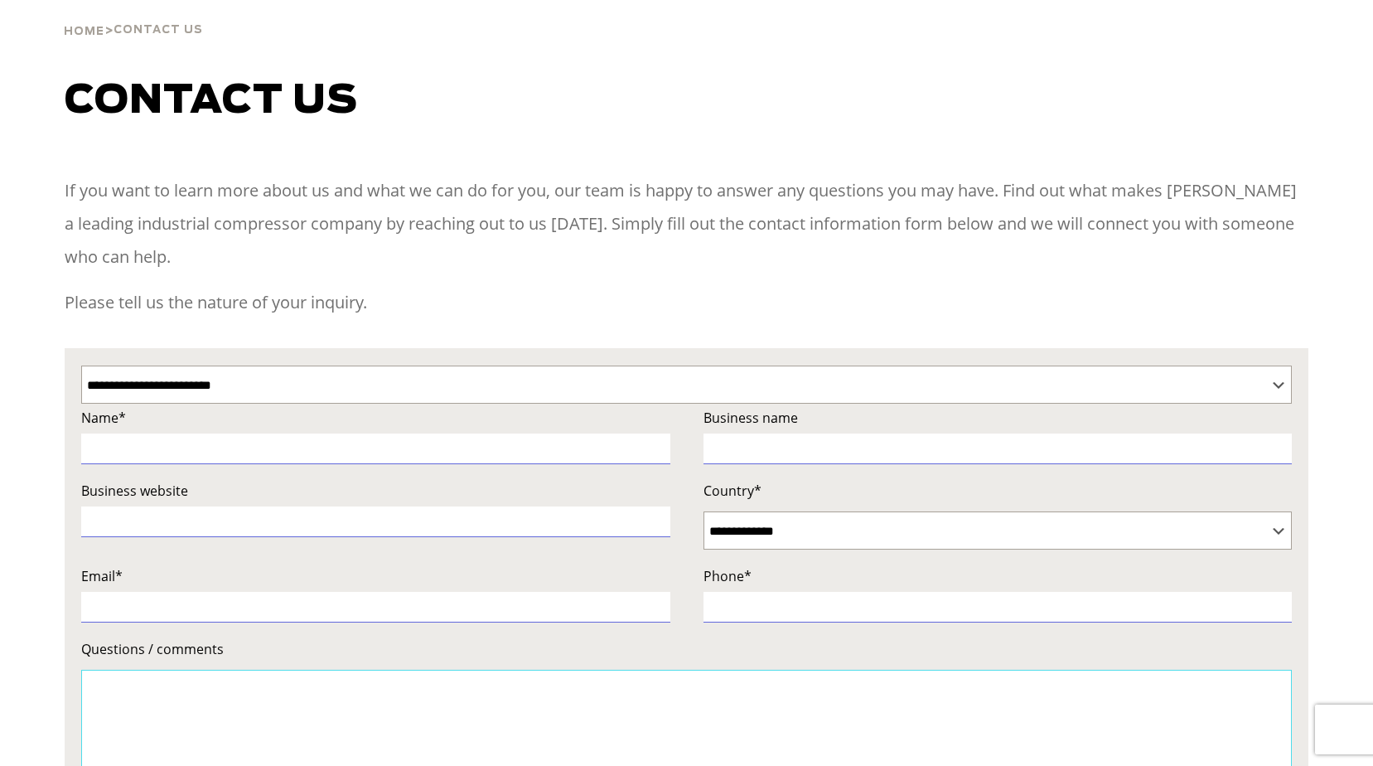
scroll to position [0, 0]
